Goal: Task Accomplishment & Management: Use online tool/utility

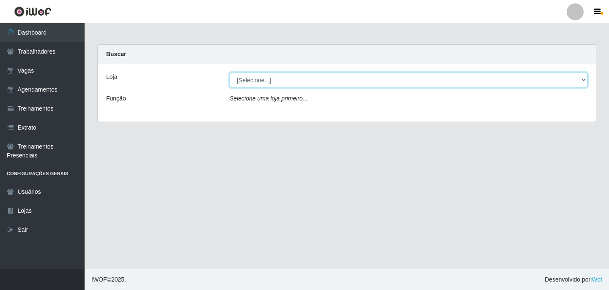
click at [391, 80] on select "[Selecione...] Leite Clan - [GEOGRAPHIC_DATA]" at bounding box center [408, 80] width 358 height 15
select select "452"
click at [229, 73] on select "[Selecione...] Leite Clan - [GEOGRAPHIC_DATA]" at bounding box center [408, 80] width 358 height 15
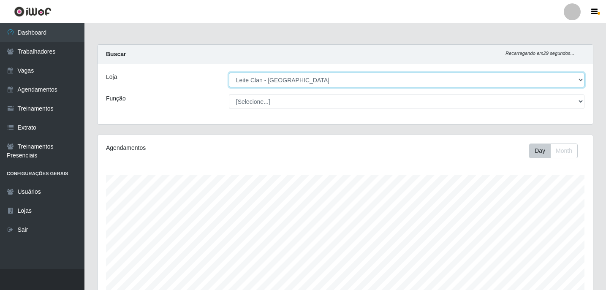
scroll to position [175, 496]
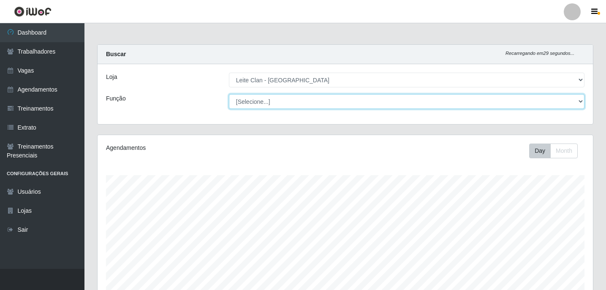
click at [385, 108] on select "[Selecione...] ASG ASG + Carregador e Descarregador de Caminhão Carregador e De…" at bounding box center [407, 101] width 356 height 15
click at [229, 94] on select "[Selecione...] ASG ASG + Carregador e Descarregador de Caminhão Carregador e De…" at bounding box center [407, 101] width 356 height 15
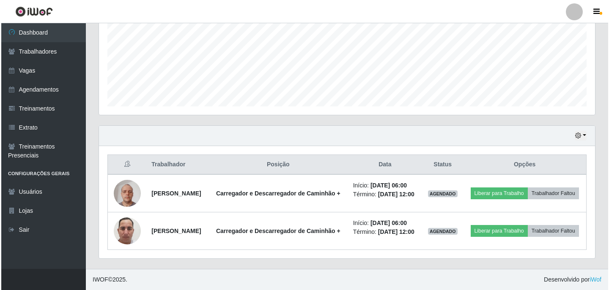
scroll to position [208, 0]
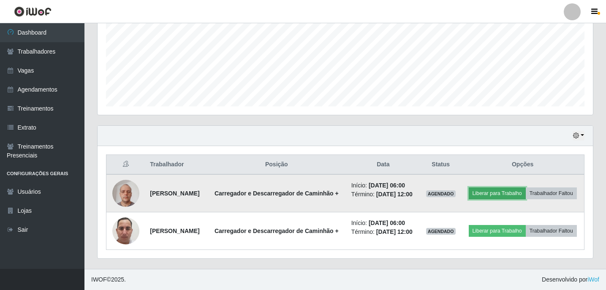
click at [518, 188] on button "Liberar para Trabalho" at bounding box center [497, 194] width 57 height 12
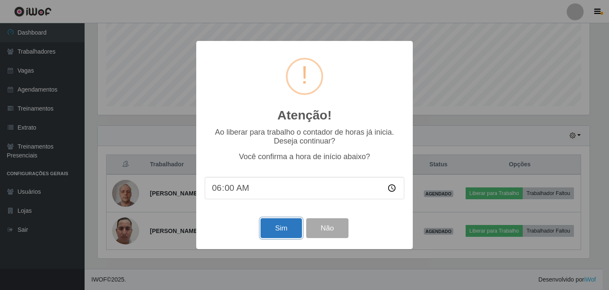
click at [283, 235] on button "Sim" at bounding box center [280, 229] width 41 height 20
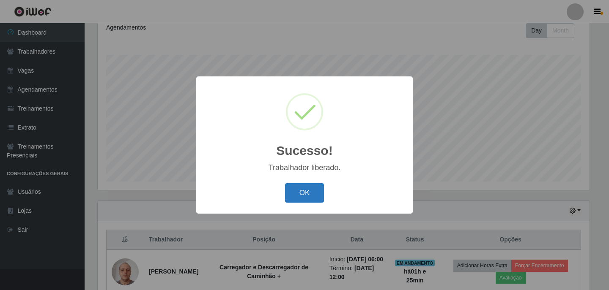
click at [298, 192] on button "OK" at bounding box center [304, 193] width 39 height 20
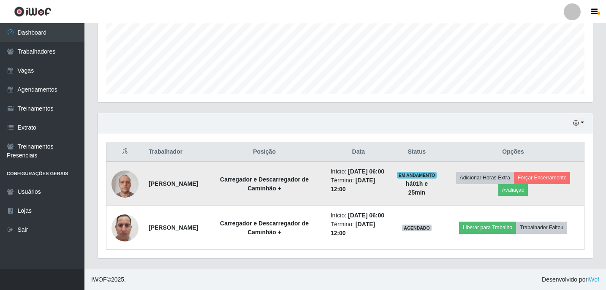
scroll to position [226, 0]
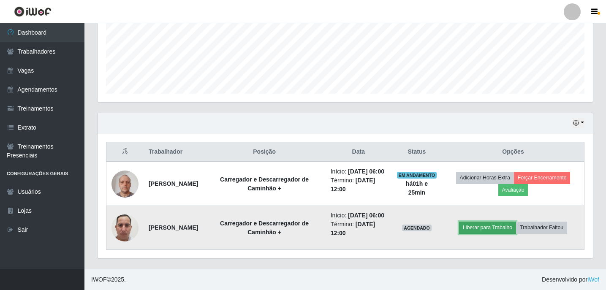
click at [482, 227] on button "Liberar para Trabalho" at bounding box center [487, 228] width 57 height 12
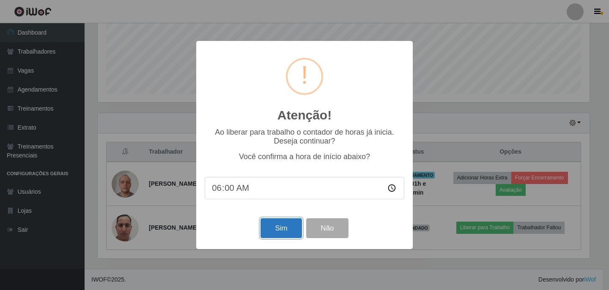
click at [288, 238] on button "Sim" at bounding box center [280, 229] width 41 height 20
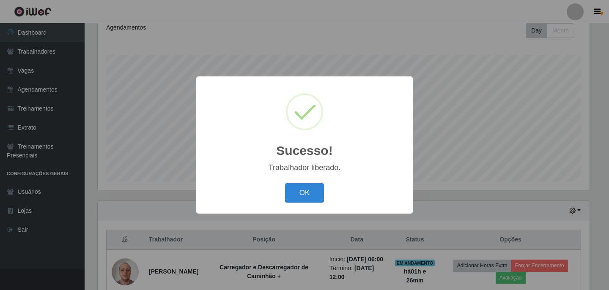
click at [318, 184] on button "OK" at bounding box center [304, 193] width 39 height 20
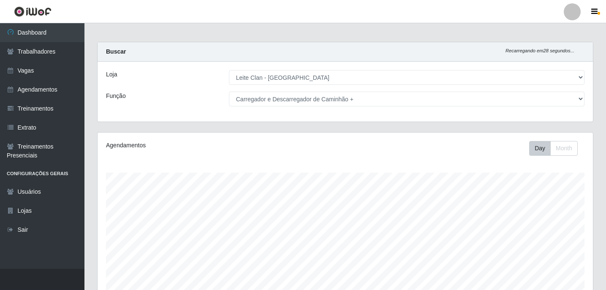
scroll to position [0, 0]
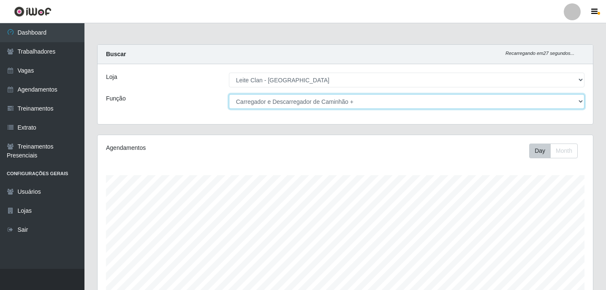
click at [360, 104] on select "[Selecione...] ASG ASG + Carregador e Descarregador de Caminhão Carregador e De…" at bounding box center [407, 101] width 356 height 15
select select "16"
click at [229, 94] on select "[Selecione...] ASG ASG + Carregador e Descarregador de Caminhão Carregador e De…" at bounding box center [407, 101] width 356 height 15
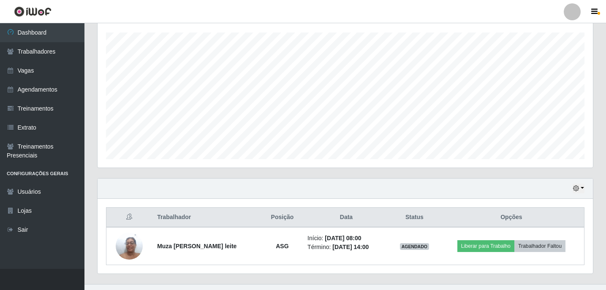
scroll to position [158, 0]
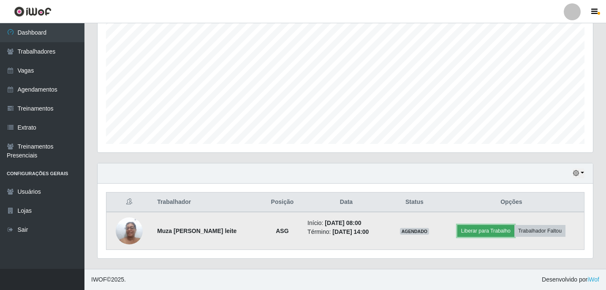
click at [495, 231] on button "Liberar para Trabalho" at bounding box center [486, 231] width 57 height 12
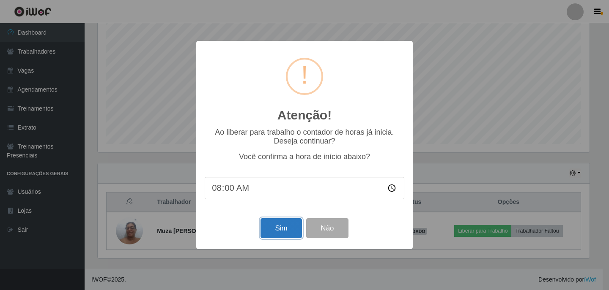
click at [274, 231] on button "Sim" at bounding box center [280, 229] width 41 height 20
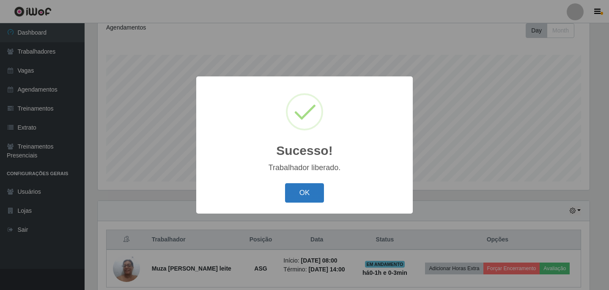
click at [312, 193] on button "OK" at bounding box center [304, 193] width 39 height 20
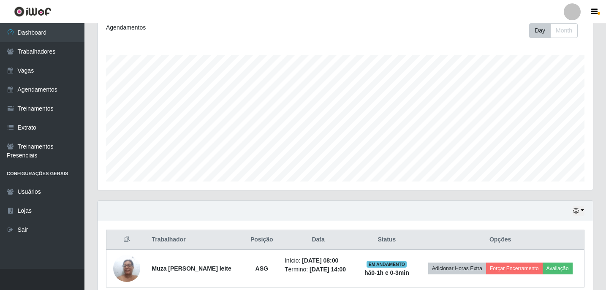
scroll to position [175, 496]
